Goal: Communication & Community: Answer question/provide support

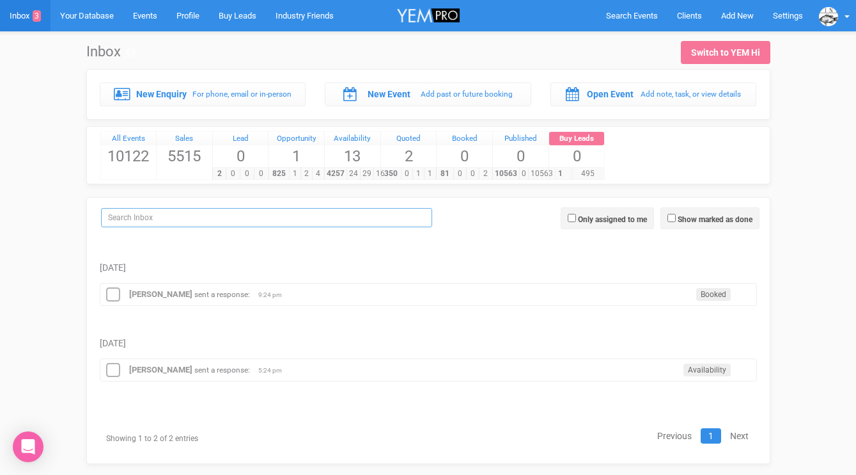
click at [230, 214] on input "search" at bounding box center [266, 217] width 331 height 19
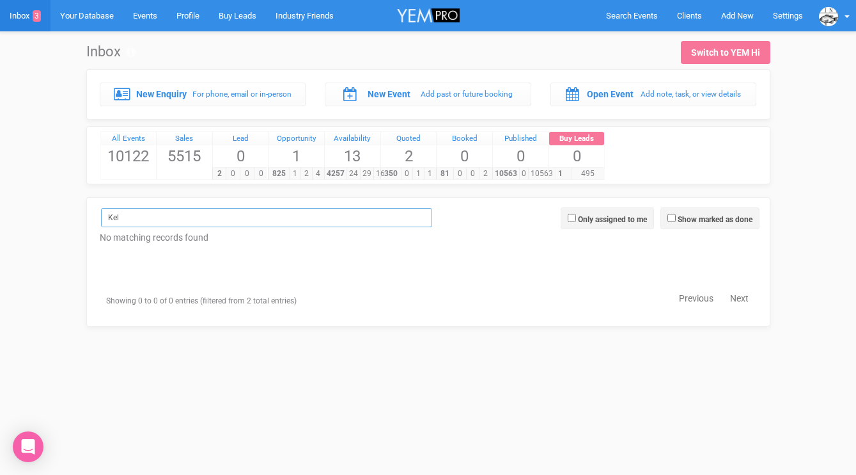
type input "Kel"
click at [613, 18] on span "Search Events" at bounding box center [632, 16] width 52 height 10
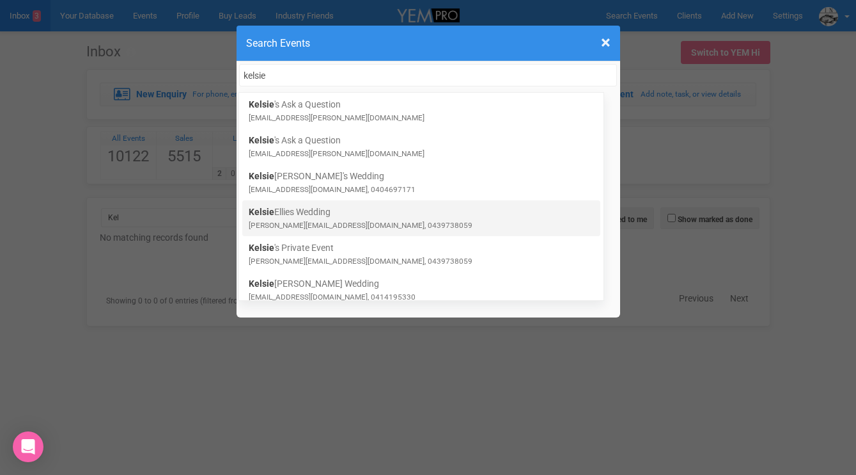
type input "kelsie"
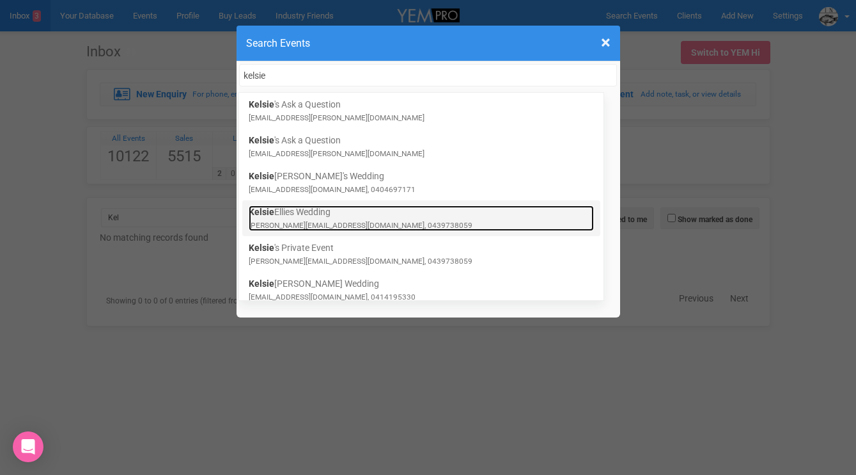
click at [347, 210] on link "[PERSON_NAME] Wedding [PERSON_NAME][EMAIL_ADDRESS][DOMAIN_NAME], 0439738059" at bounding box center [421, 218] width 345 height 26
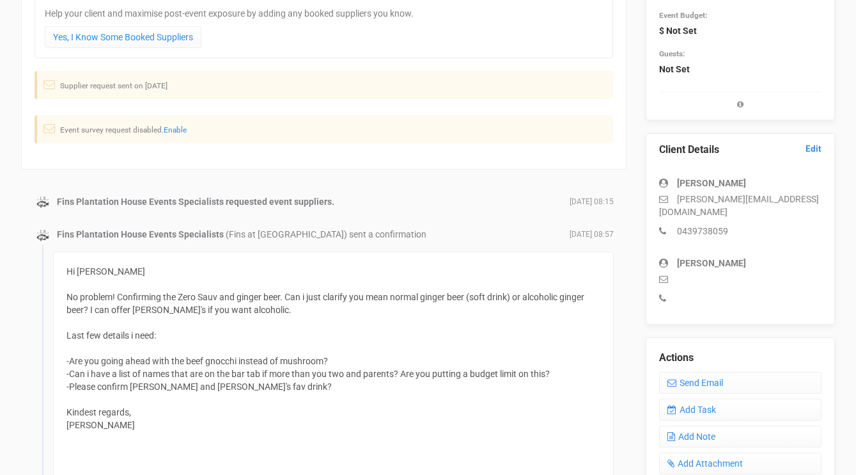
scroll to position [227, 0]
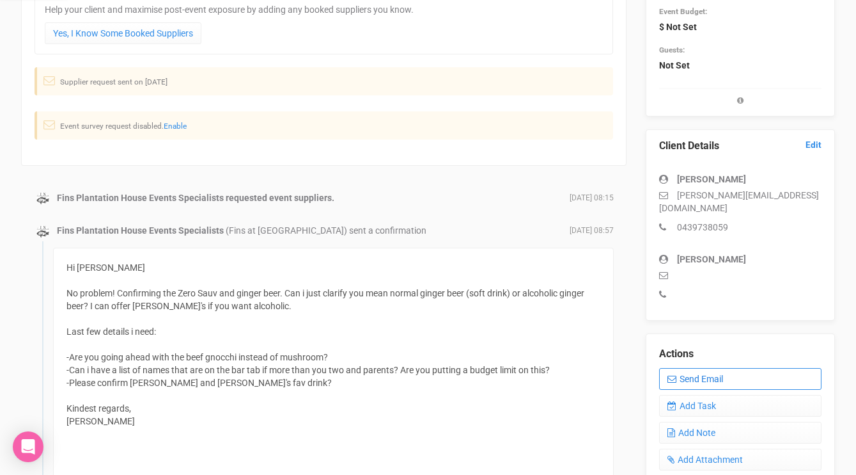
click at [684, 368] on link "Send Email" at bounding box center [740, 379] width 162 height 22
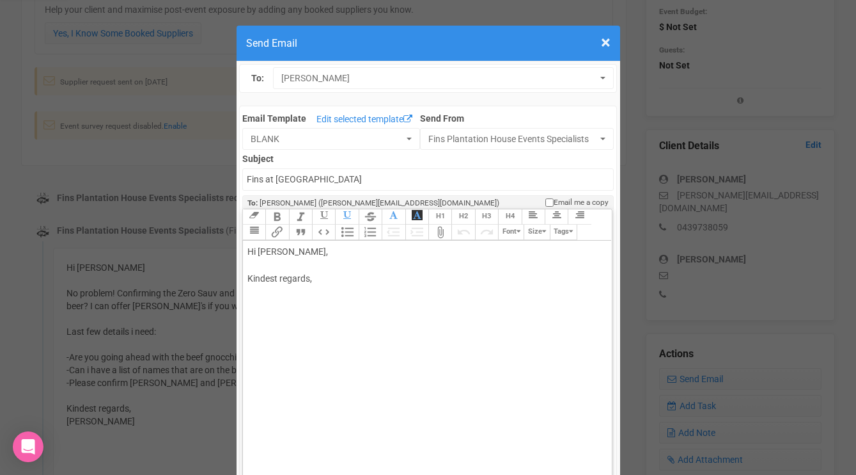
click at [307, 264] on div "Hi Kelsie Ellis, Kindest regards," at bounding box center [426, 278] width 356 height 67
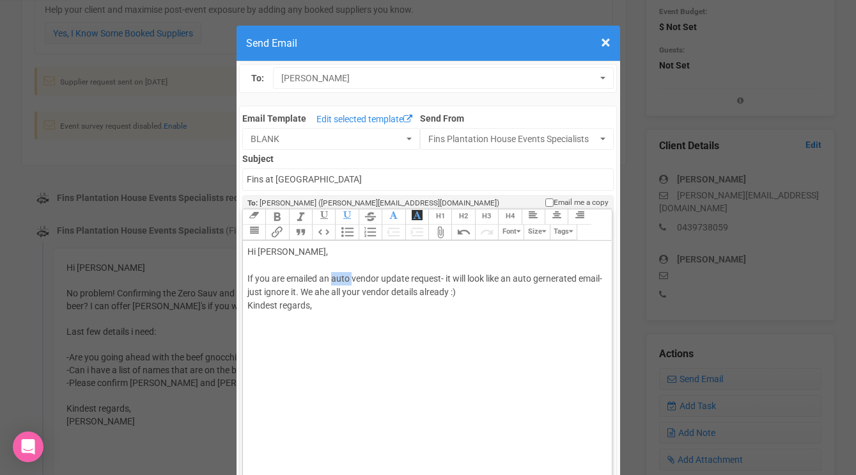
drag, startPoint x: 352, startPoint y: 278, endPoint x: 331, endPoint y: 277, distance: 21.1
click at [331, 277] on div "Hi Kelsie Ellis, If you are emailed an auto vendor update request- it will look…" at bounding box center [426, 292] width 356 height 94
click at [535, 311] on div "Hi Kelsie Ellis, If you are emailed an vendor update request- it will look like…" at bounding box center [426, 292] width 356 height 94
click at [583, 279] on div "Hi Kelsie Ellis, If you are emailed an vendor update request- it will look like…" at bounding box center [426, 292] width 356 height 94
click at [347, 310] on div "Hi Kelsie Ellis, If you are emailed an vendor update request- it will look like…" at bounding box center [426, 292] width 356 height 94
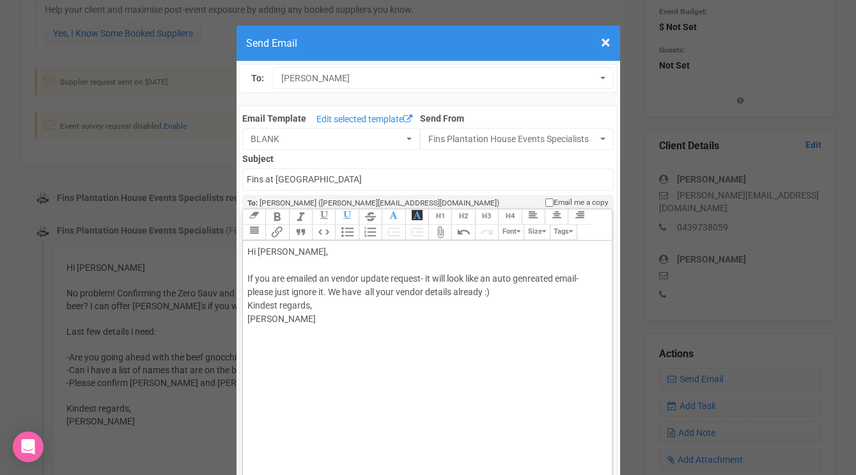
click at [501, 294] on div "Hi Kelsie Ellis, If you are emailed an vendor update request- it will look like…" at bounding box center [426, 298] width 356 height 107
type trix-editor "<div>Hi Kelsie Ellis,<br><br>If you are emailed an vendor update request- it wi…"
click at [552, 304] on div "Hi Kelsie Ellis, If you are emailed an vendor update request- it will look like…" at bounding box center [426, 305] width 356 height 121
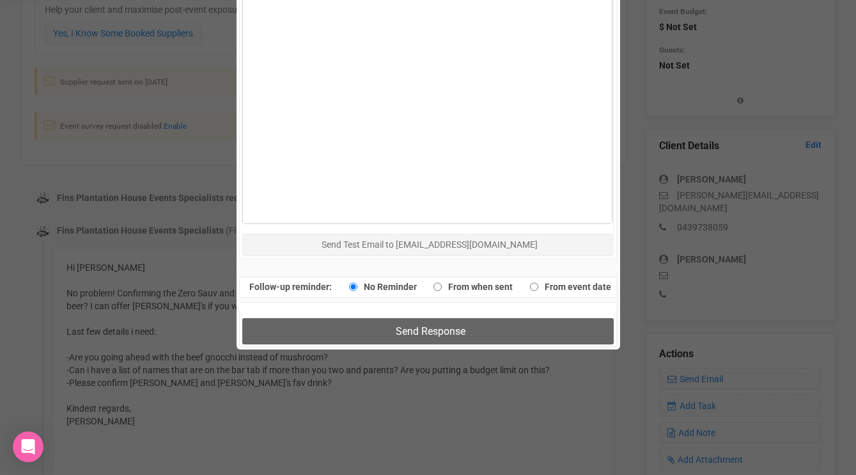
scroll to position [723, 0]
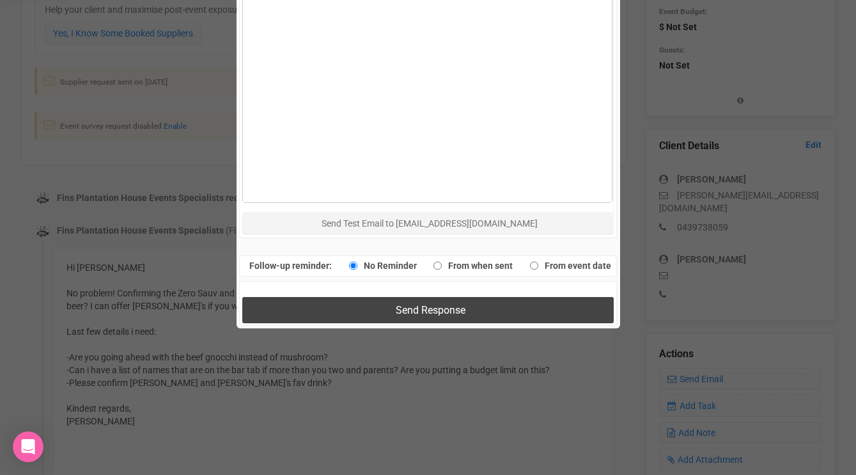
click at [441, 313] on span "Send Response" at bounding box center [431, 310] width 70 height 12
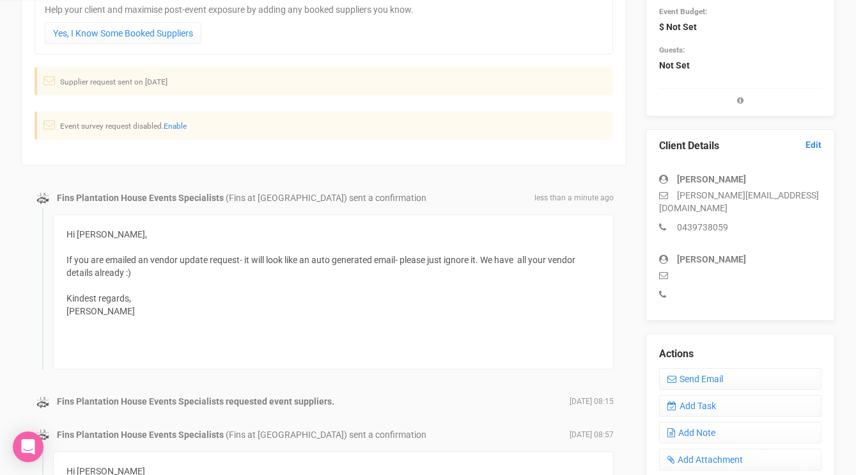
scroll to position [0, 0]
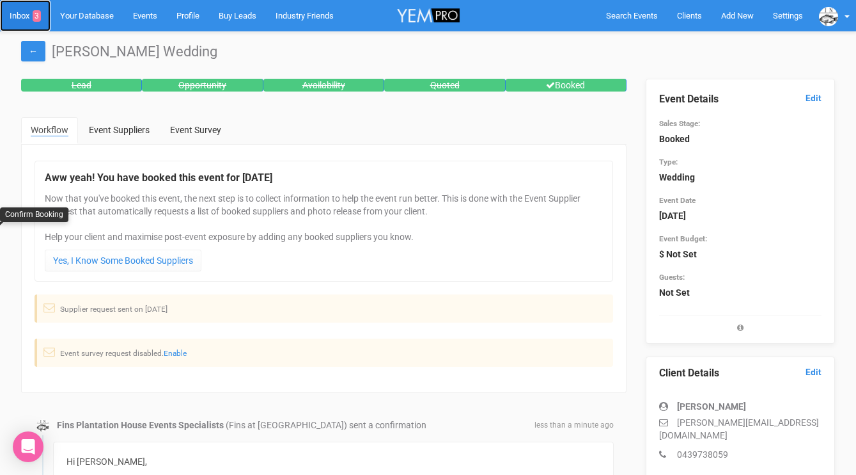
click at [19, 16] on link "Inbox 3" at bounding box center [25, 15] width 51 height 31
